Goal: Navigation & Orientation: Find specific page/section

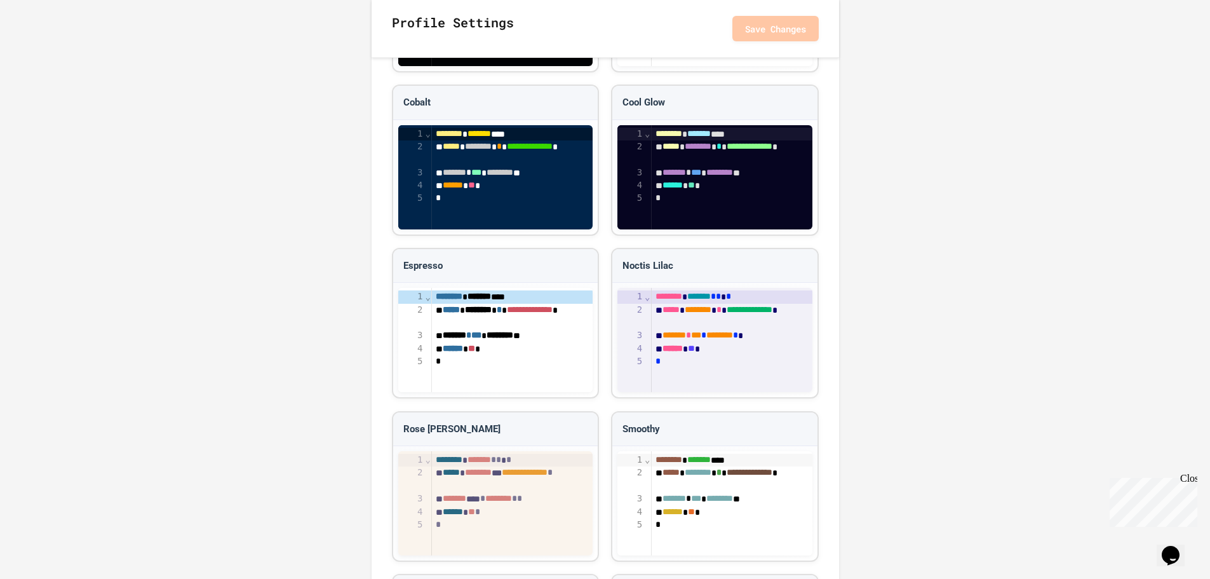
scroll to position [1379, 0]
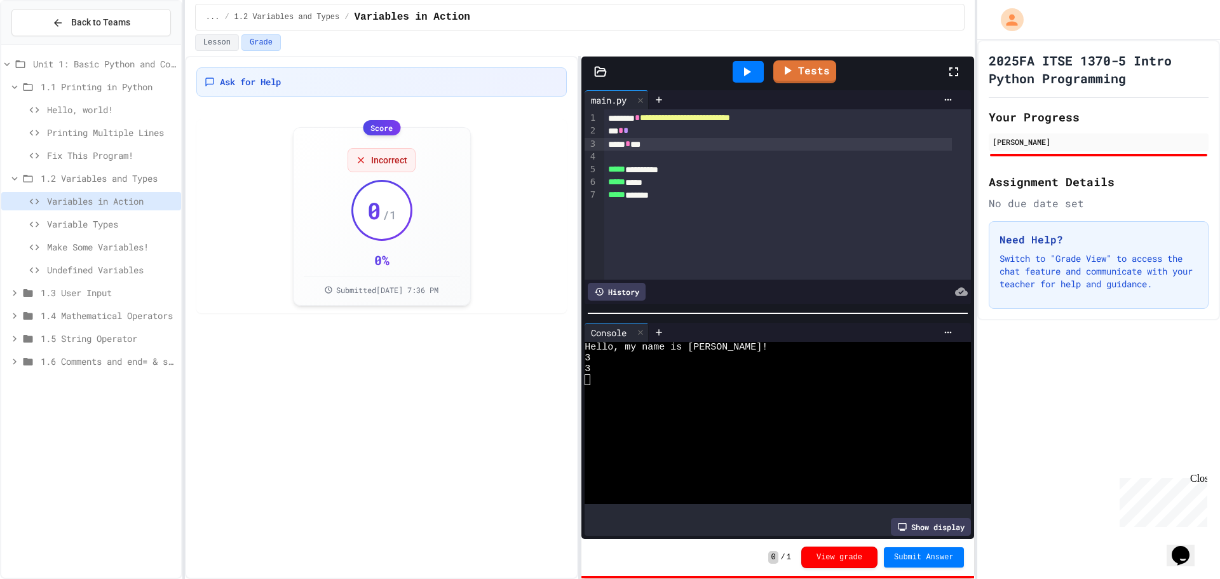
click at [81, 228] on span "Variable Types" at bounding box center [111, 223] width 129 height 13
